Goal: Task Accomplishment & Management: Use online tool/utility

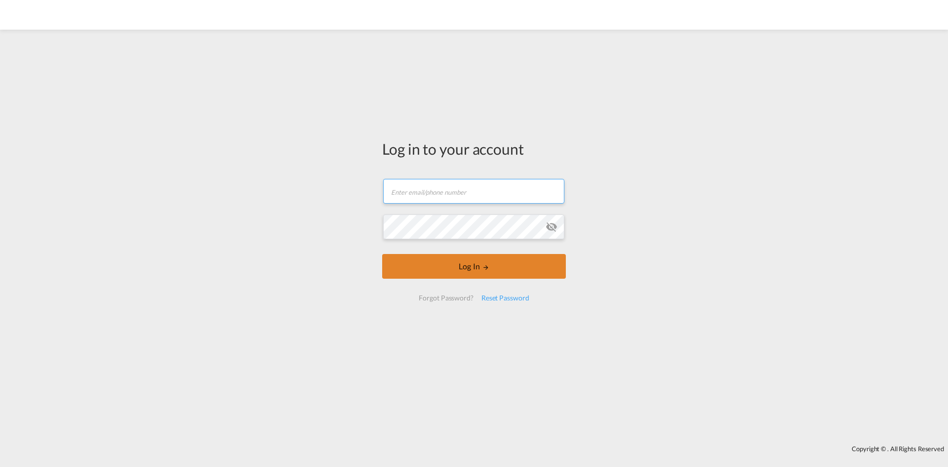
type input "[PERSON_NAME][EMAIL_ADDRESS][DOMAIN_NAME]"
click at [431, 268] on button "Log In" at bounding box center [474, 266] width 184 height 25
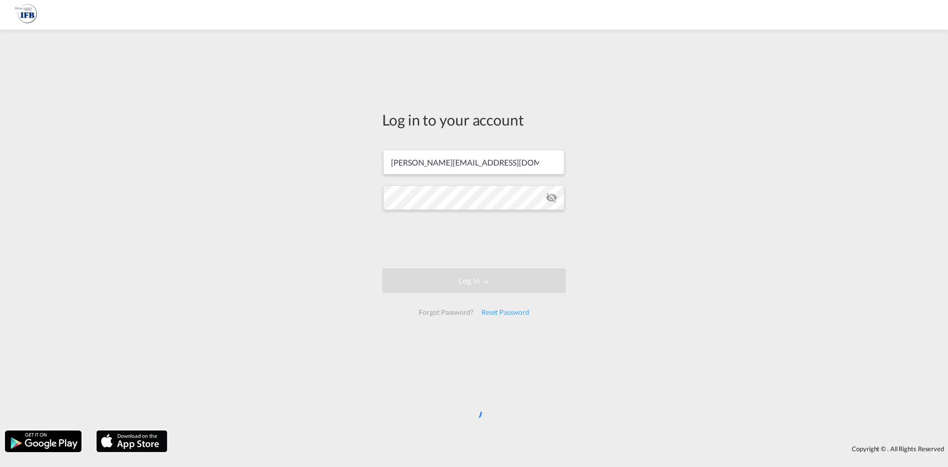
click at [244, 187] on div "Log in to your account [PERSON_NAME][EMAIL_ADDRESS][DOMAIN_NAME] Log In Forgot …" at bounding box center [474, 230] width 948 height 391
click at [243, 185] on div "Log in to your account konstantin.rink@ifbhamburg.de Log In Forgot Password? Re…" at bounding box center [474, 230] width 948 height 391
click at [341, 326] on div "Log in to your account konstantin.rink@ifbhamburg.de Log In Forgot Password? Re…" at bounding box center [474, 230] width 948 height 391
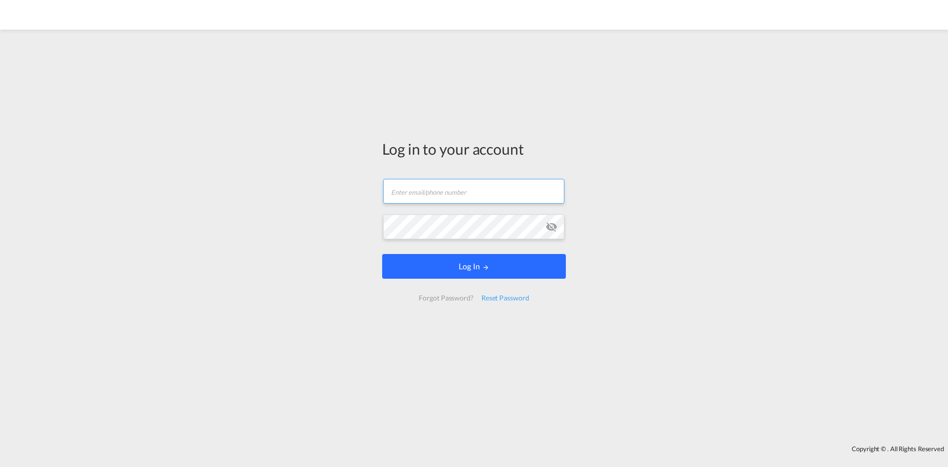
type input "[PERSON_NAME][EMAIL_ADDRESS][DOMAIN_NAME]"
click at [423, 268] on button "Log In" at bounding box center [474, 266] width 184 height 25
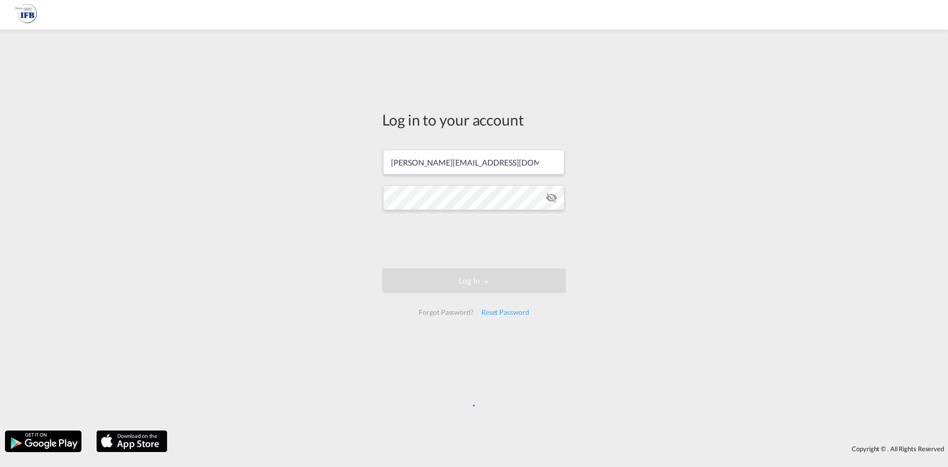
click at [197, 166] on div "Log in to your account [PERSON_NAME][EMAIL_ADDRESS][DOMAIN_NAME] Log In Forgot …" at bounding box center [474, 230] width 948 height 391
click at [169, 214] on div "Log in to your account konstantin.rink@ifbhamburg.de Log In Forgot Password? Re…" at bounding box center [474, 230] width 948 height 391
click at [318, 344] on div "Log in to your account konstantin.rink@ifbhamburg.de Log In Forgot Password? Re…" at bounding box center [474, 230] width 948 height 391
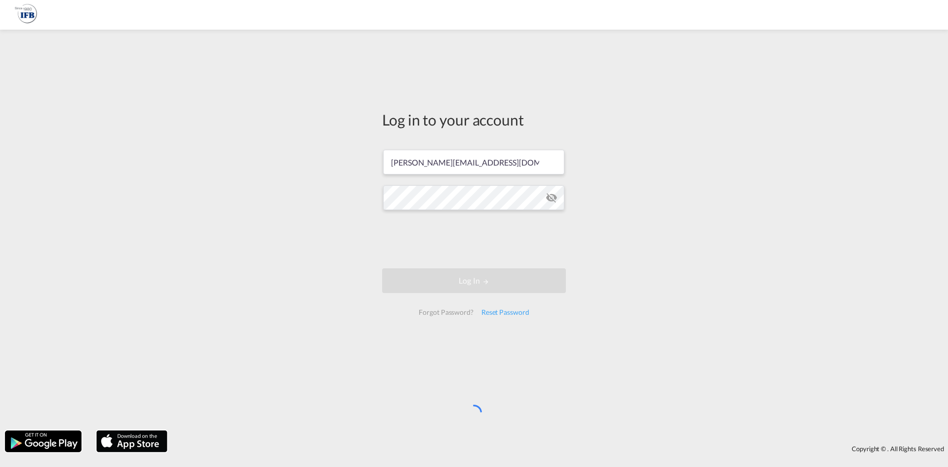
click at [291, 334] on div "Log in to your account konstantin.rink@ifbhamburg.de Log In Forgot Password? Re…" at bounding box center [474, 230] width 948 height 391
click at [662, 201] on div "Log in to your account konstantin.rink@ifbhamburg.de Log In Forgot Password? Re…" at bounding box center [474, 230] width 948 height 391
click at [626, 253] on div "Log in to your account konstantin.rink@ifbhamburg.de Log In Forgot Password? Re…" at bounding box center [474, 230] width 948 height 391
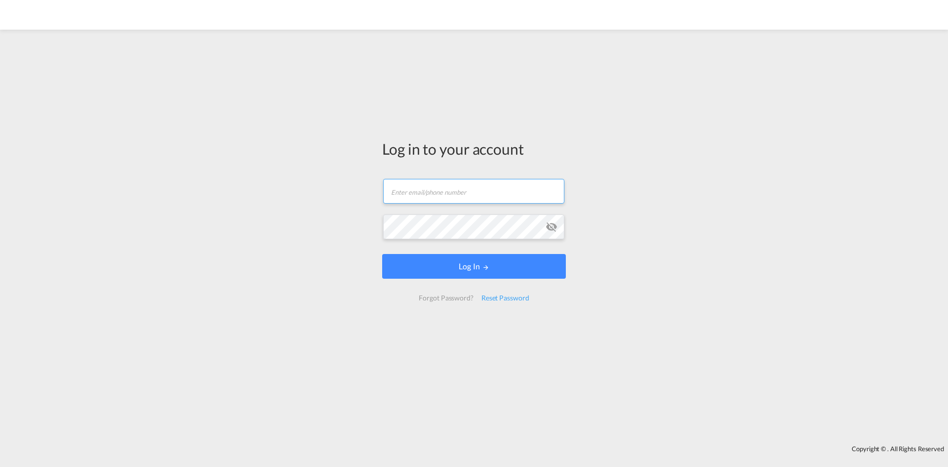
type input "[PERSON_NAME][EMAIL_ADDRESS][DOMAIN_NAME]"
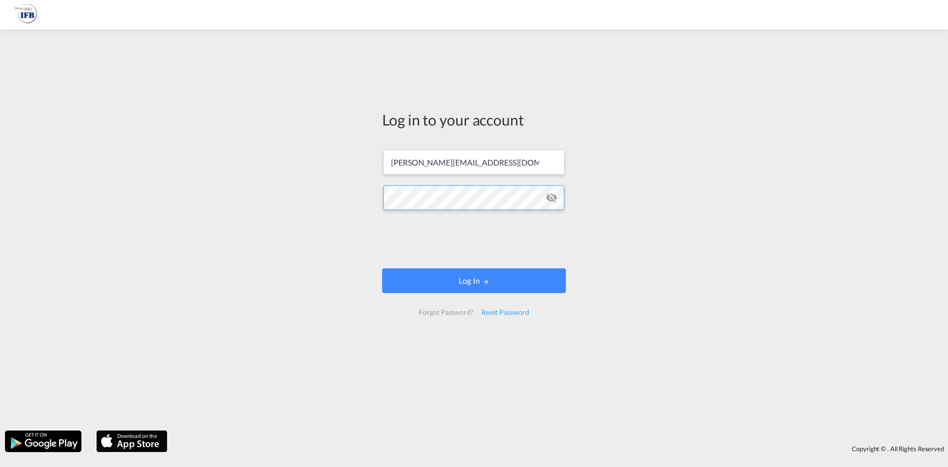
click at [218, 208] on div "Log in to your account [PERSON_NAME][EMAIL_ADDRESS][DOMAIN_NAME] Log In Forgot …" at bounding box center [474, 230] width 948 height 391
click at [425, 283] on button "Log In" at bounding box center [474, 280] width 184 height 25
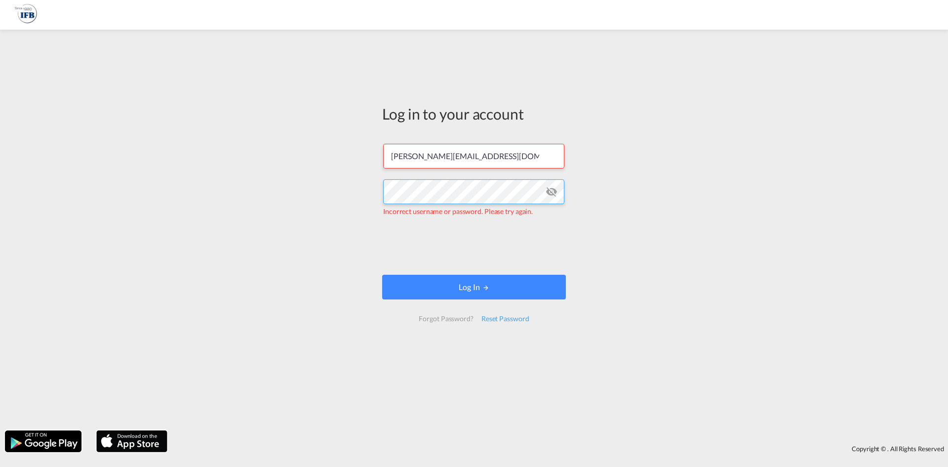
click at [155, 183] on div "Log in to your account konstantin.rink@ifbhamburg.de Incorrect username or pass…" at bounding box center [474, 230] width 948 height 391
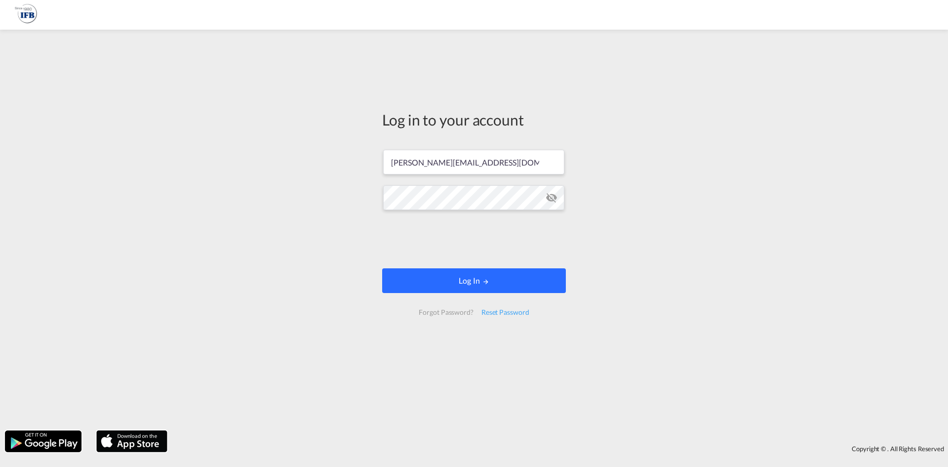
click at [484, 284] on md-icon "LOGIN" at bounding box center [486, 281] width 7 height 7
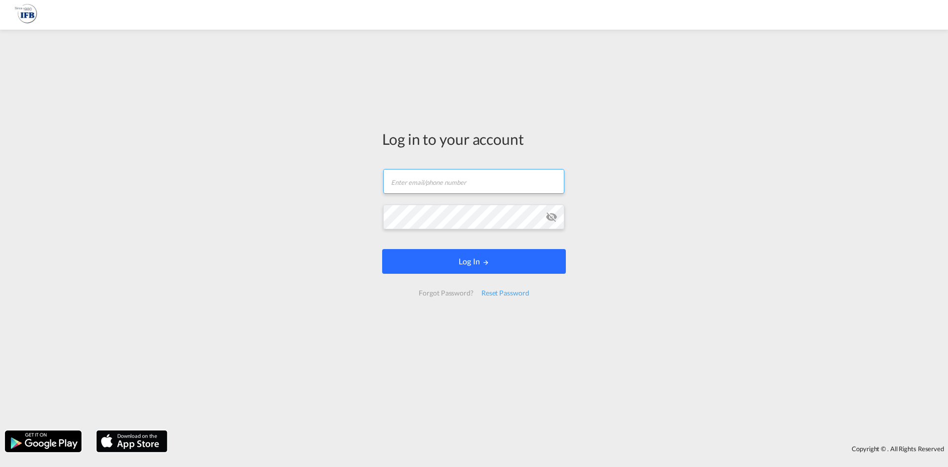
type input "[PERSON_NAME][EMAIL_ADDRESS][DOMAIN_NAME]"
click at [459, 272] on button "Log In" at bounding box center [474, 261] width 184 height 25
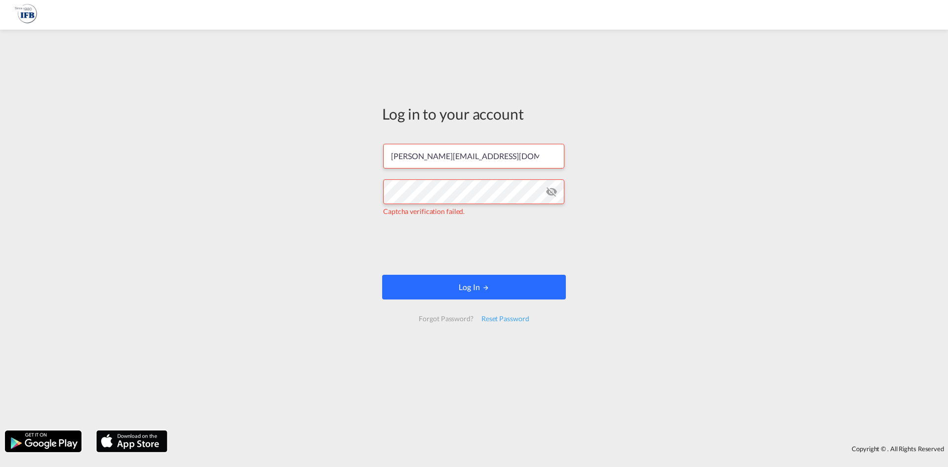
click at [469, 293] on button "Log In" at bounding box center [474, 287] width 184 height 25
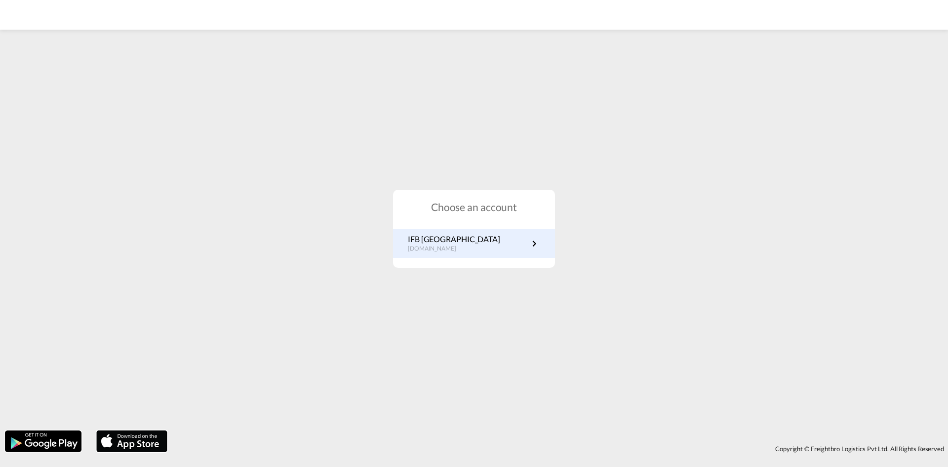
click at [435, 246] on p "de.portal.ifb.com" at bounding box center [454, 248] width 92 height 8
